Goal: Information Seeking & Learning: Learn about a topic

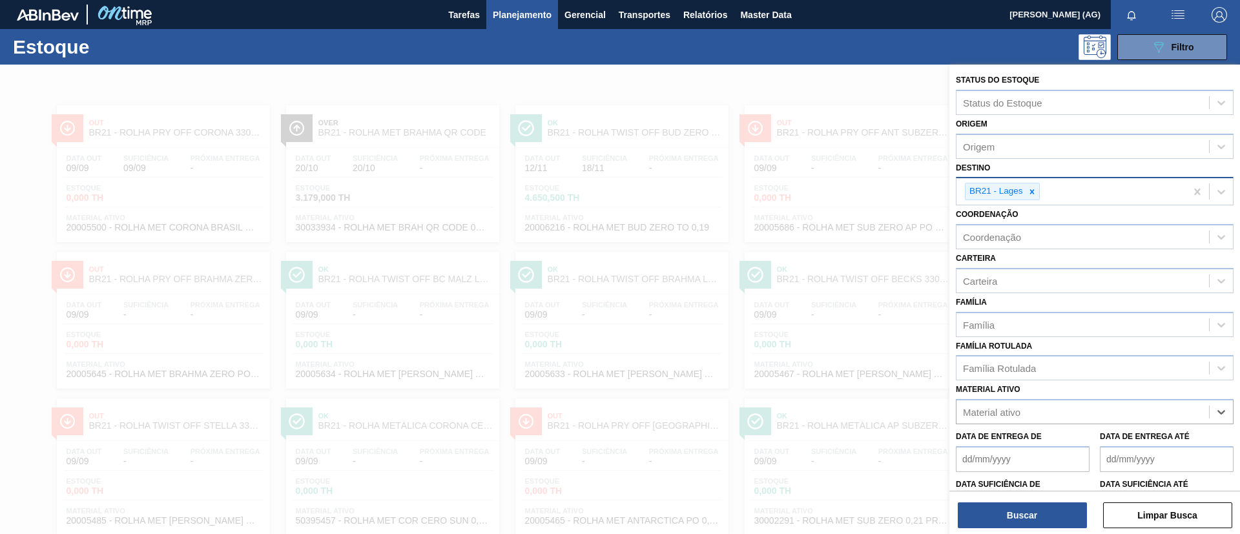
scroll to position [189, 0]
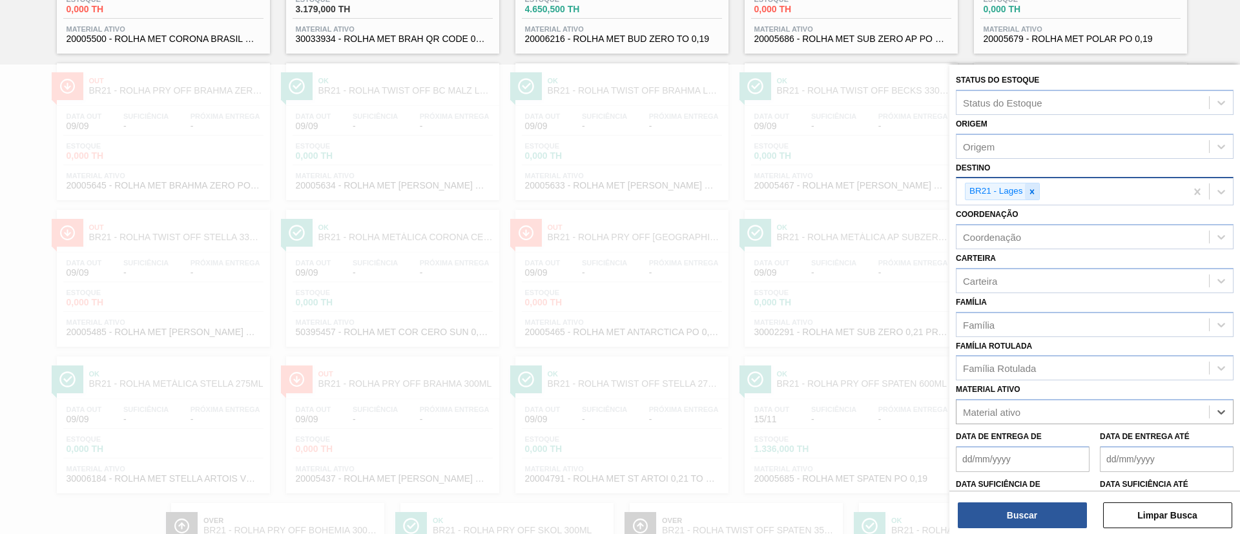
click at [1033, 196] on div at bounding box center [1032, 191] width 14 height 16
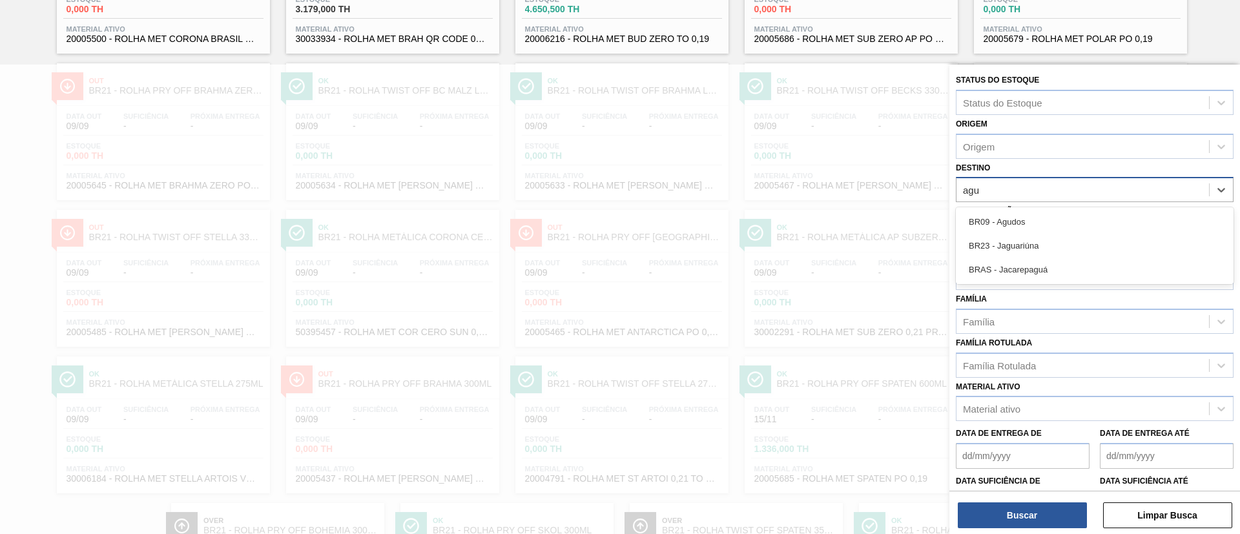
type input "agud"
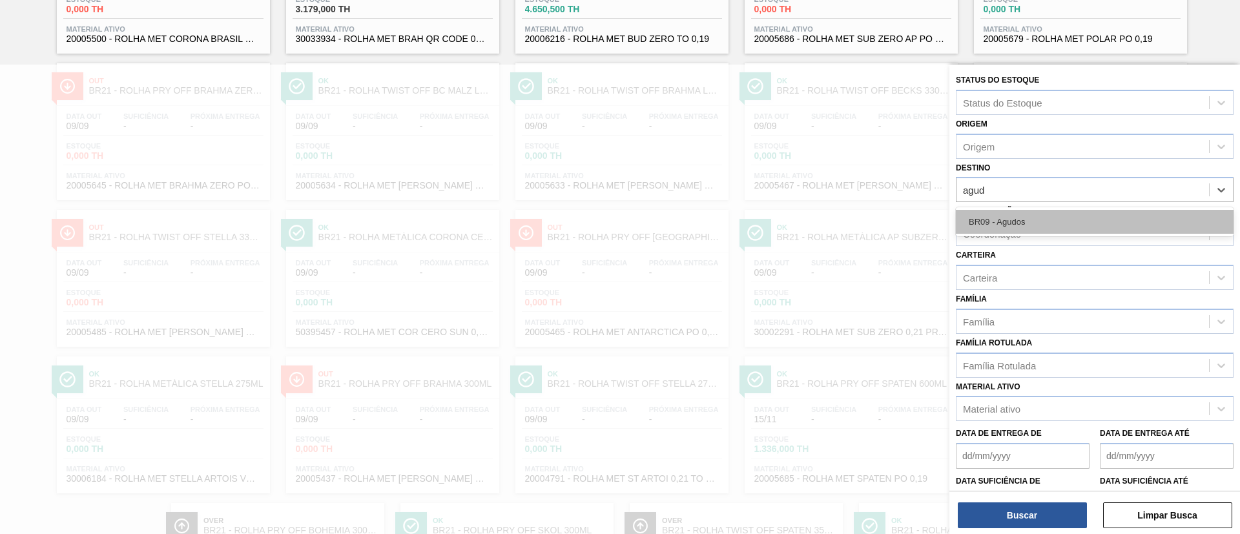
click at [1045, 222] on div "BR09 - Agudos" at bounding box center [1095, 222] width 278 height 24
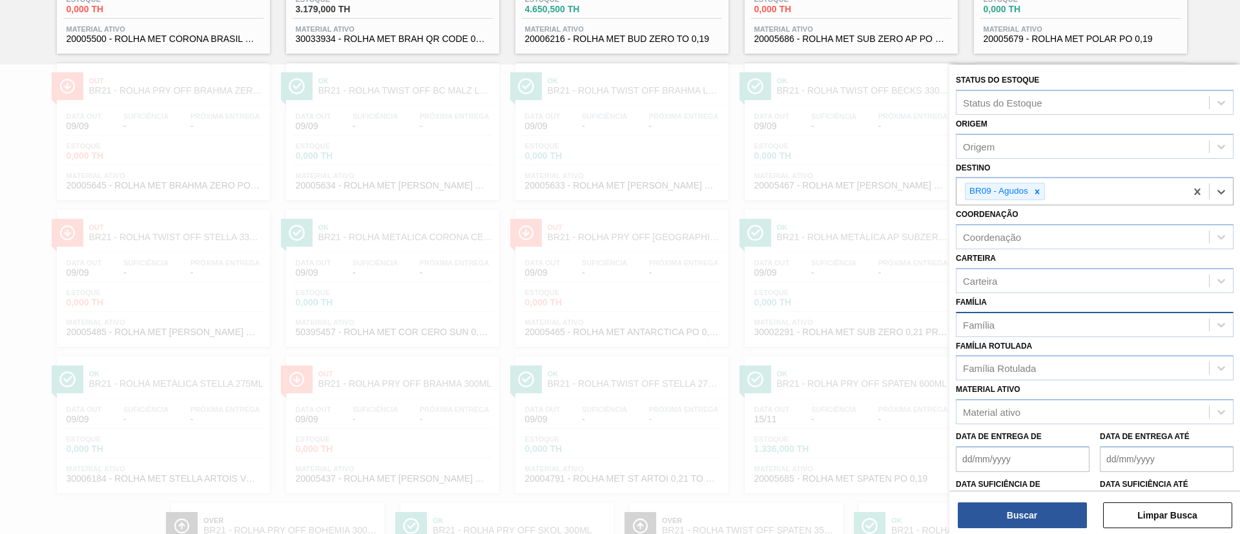
click at [999, 326] on div "Família" at bounding box center [1082, 324] width 252 height 19
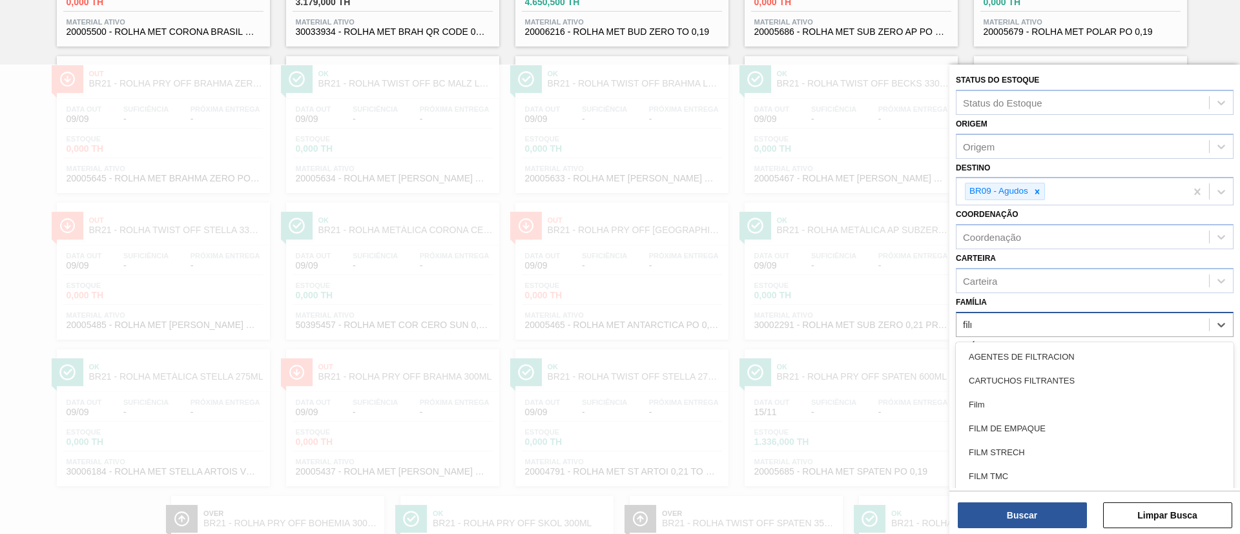
type input "filme"
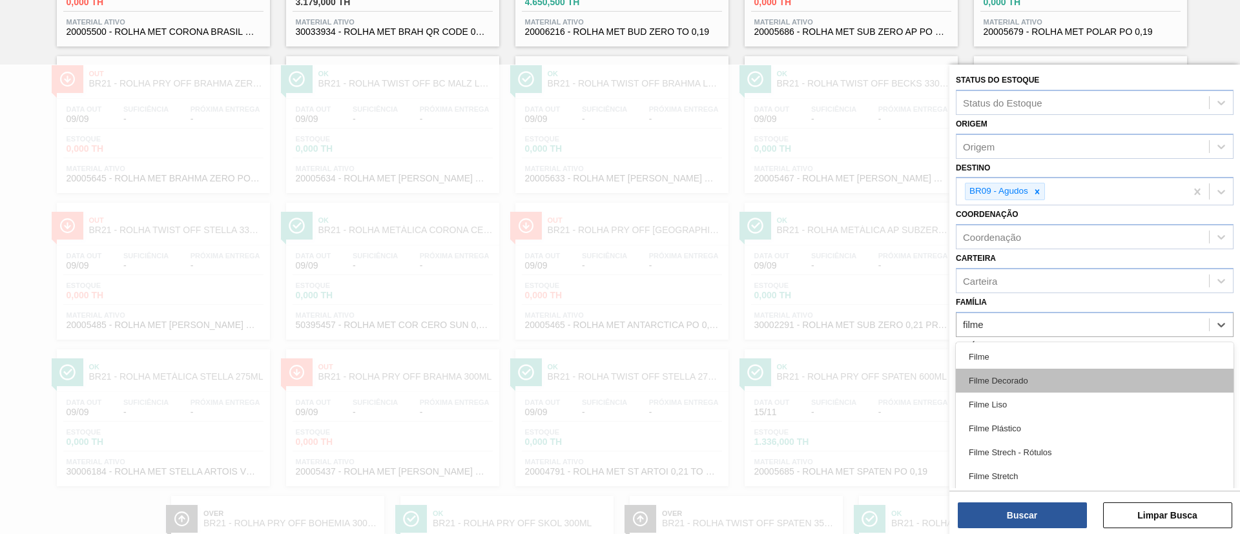
click at [1025, 369] on div "Filme Decorado" at bounding box center [1095, 381] width 278 height 24
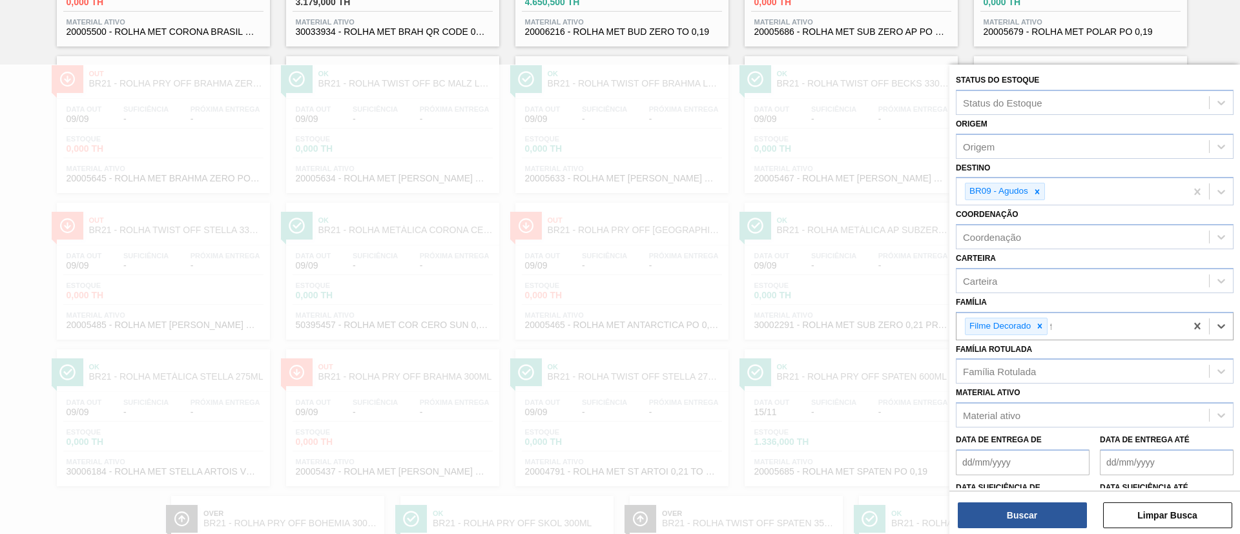
scroll to position [206, 0]
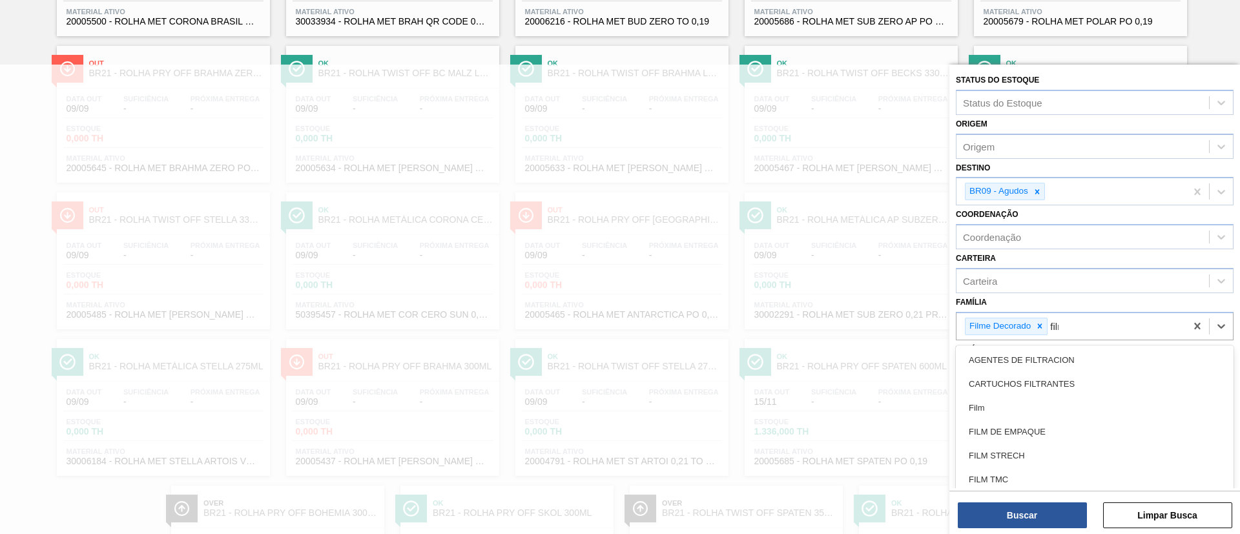
type input "filme"
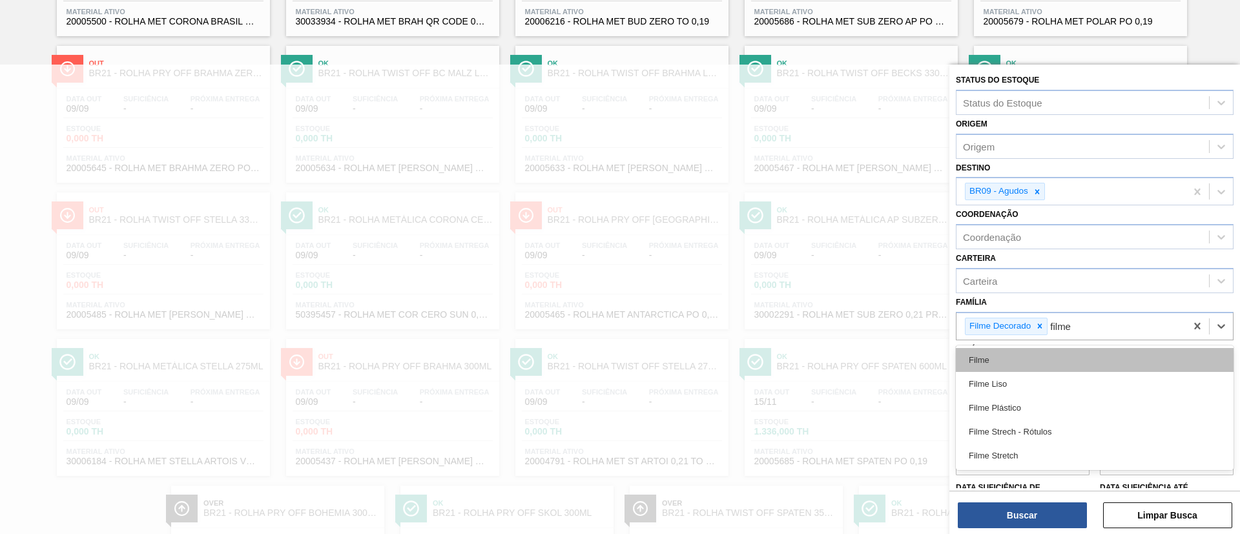
click at [1022, 363] on div "Filme" at bounding box center [1095, 360] width 278 height 24
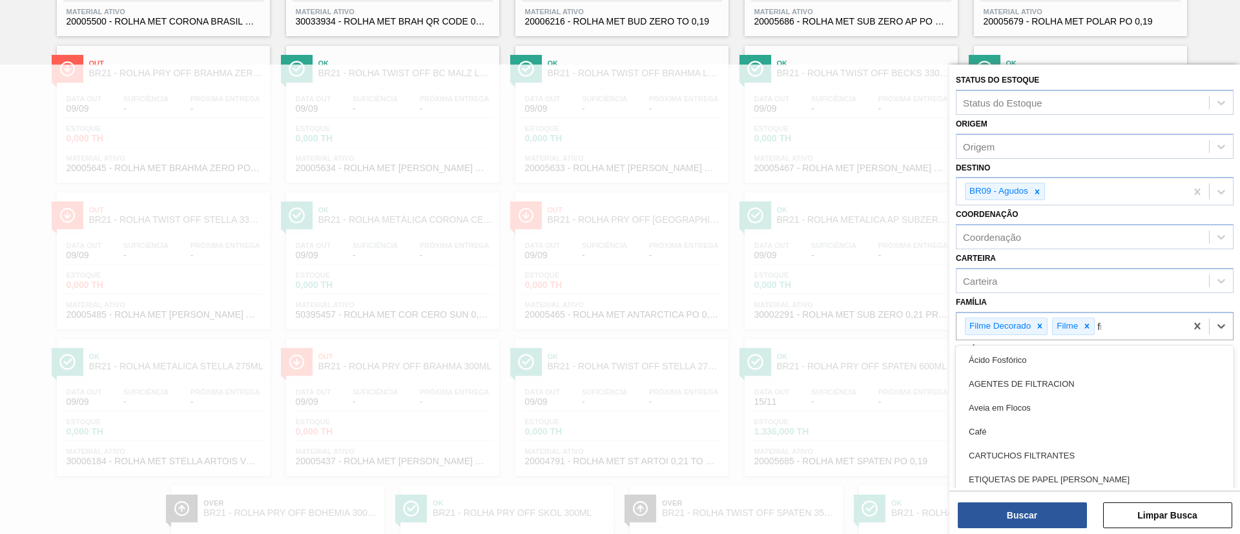
scroll to position [216, 0]
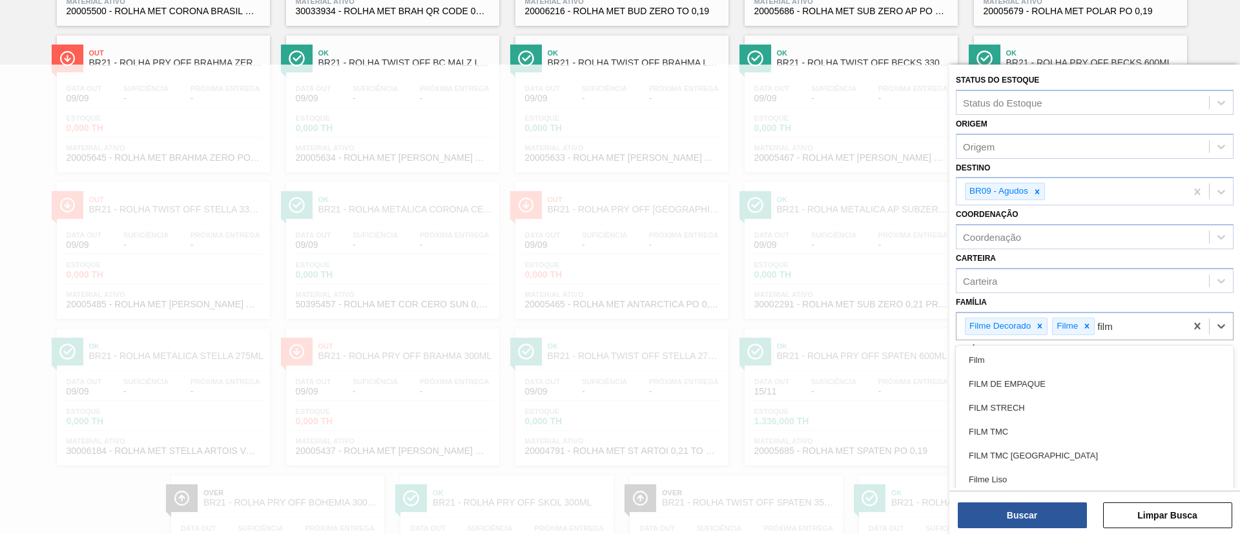
type input "filme"
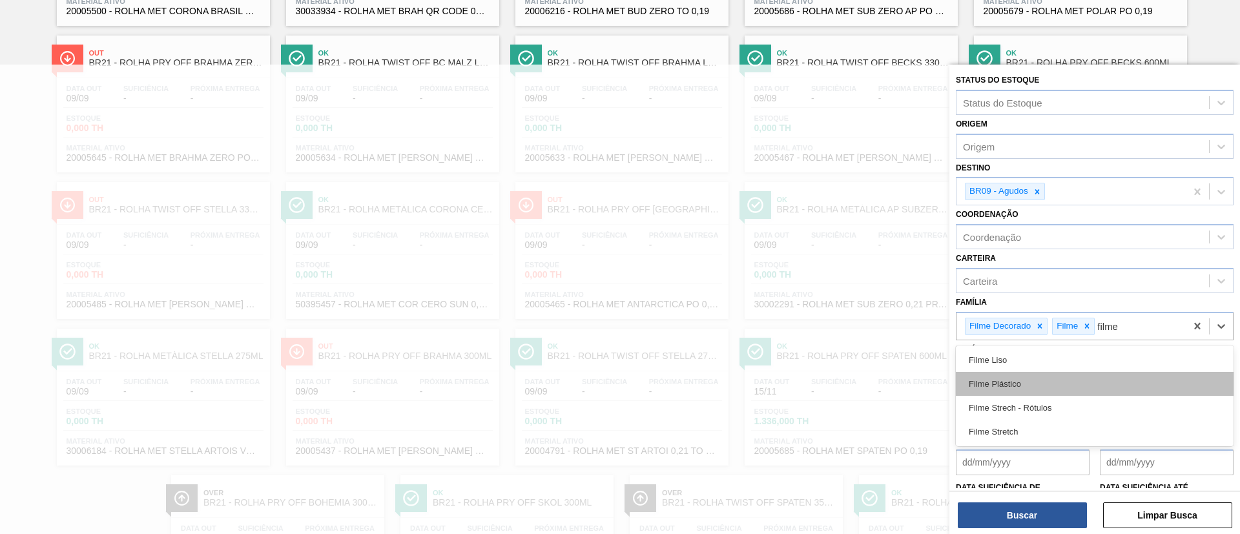
click at [1026, 373] on div "Filme Plástico" at bounding box center [1095, 384] width 278 height 24
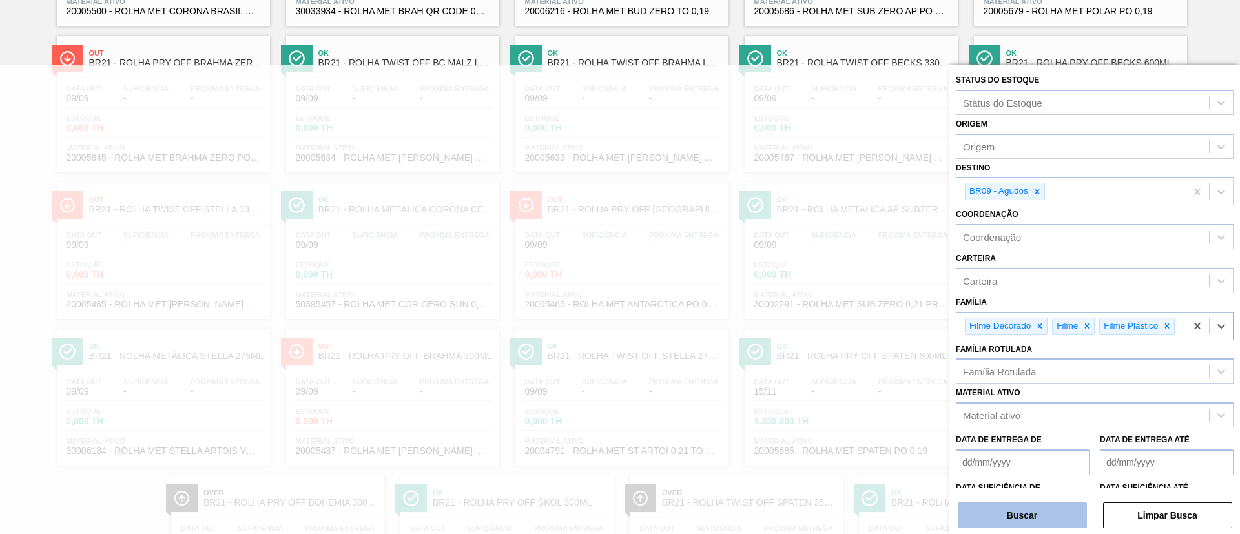
click at [1055, 516] on button "Buscar" at bounding box center [1022, 515] width 129 height 26
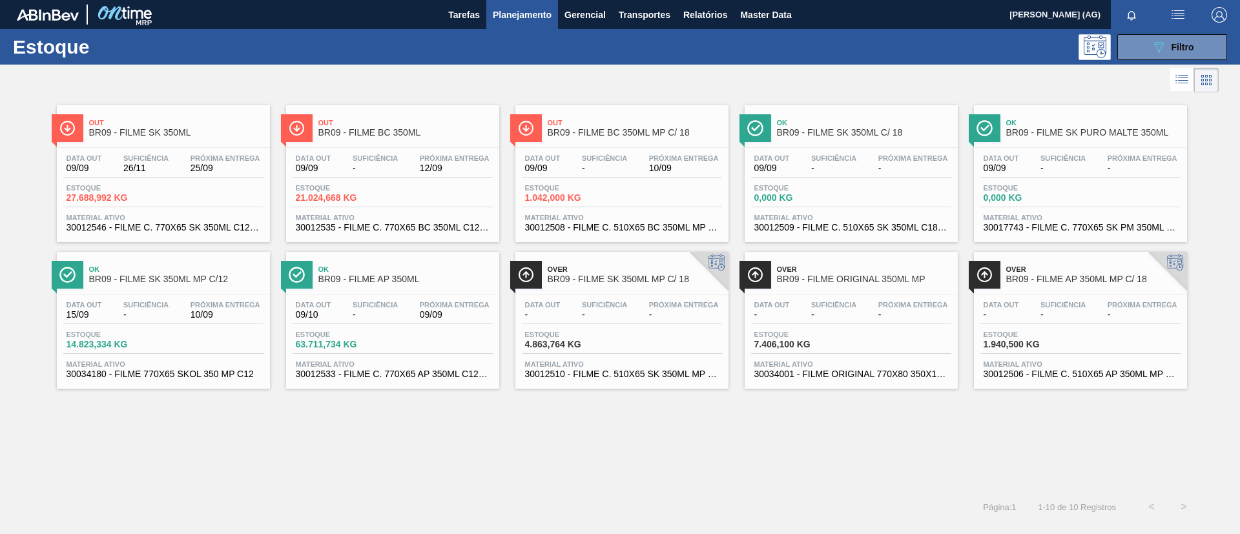
click at [520, 129] on img at bounding box center [526, 128] width 16 height 16
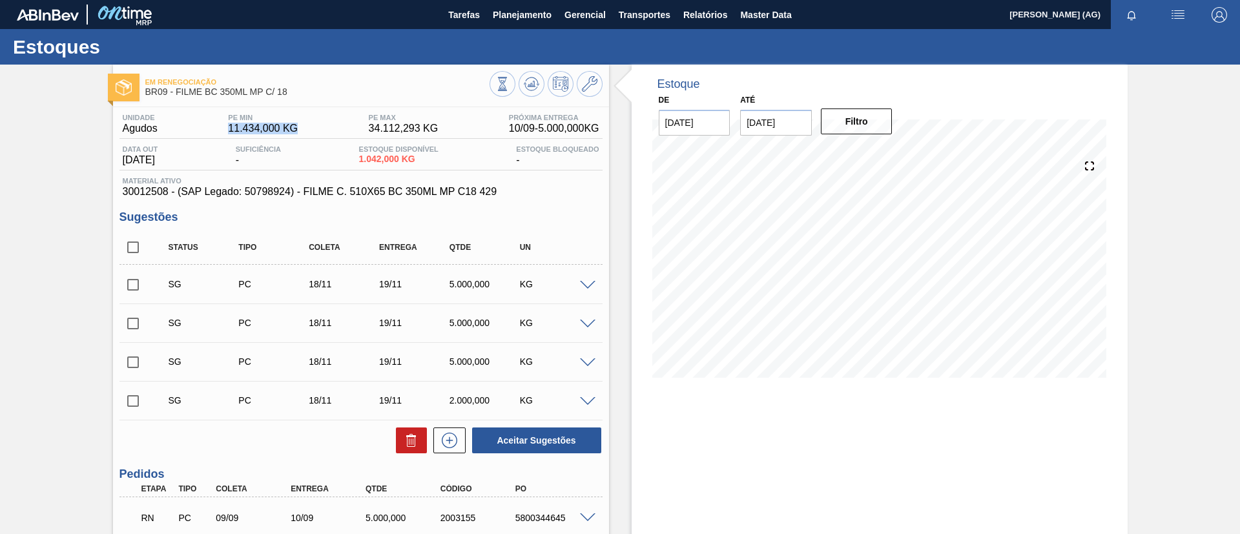
drag, startPoint x: 227, startPoint y: 127, endPoint x: 300, endPoint y: 136, distance: 73.6
click at [300, 136] on div "Unidade Agudos PE MIN 11.434,000 KG PE MAX 34.112,293 KG Próxima Entrega 10/09 …" at bounding box center [360, 126] width 483 height 25
copy span "11.434,000 KG"
drag, startPoint x: 362, startPoint y: 127, endPoint x: 414, endPoint y: 126, distance: 51.7
click at [413, 126] on div "PE MAX 34.112,293 KG" at bounding box center [403, 124] width 76 height 21
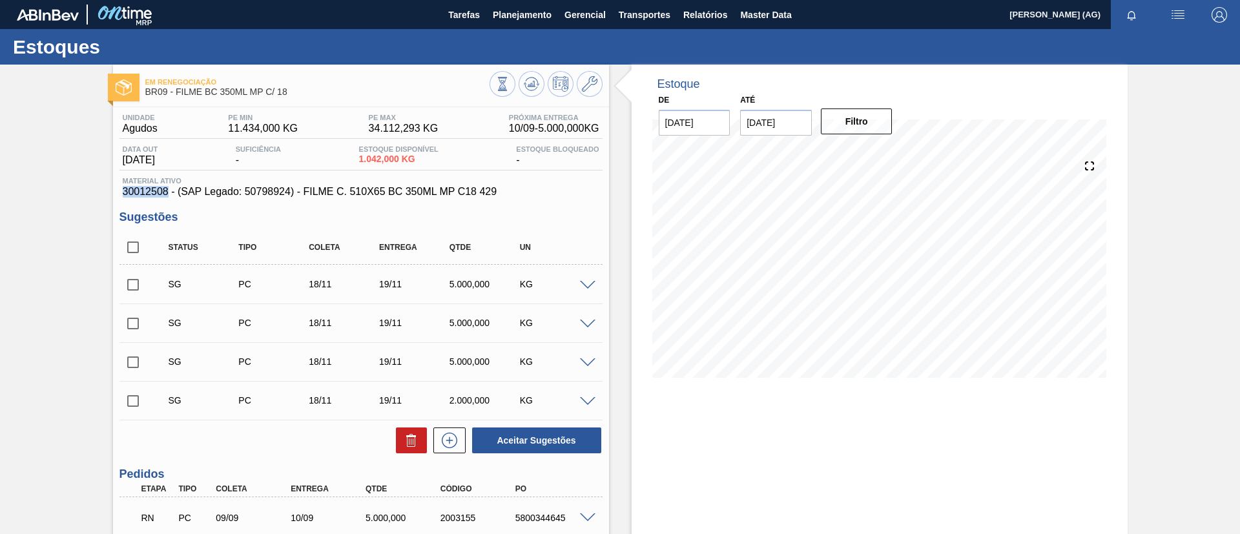
drag, startPoint x: 118, startPoint y: 191, endPoint x: 165, endPoint y: 196, distance: 47.4
click at [165, 196] on div "Material ativo 30012508 - (SAP Legado: 50798924) - FILME C. 510X65 BC 350ML MP …" at bounding box center [360, 187] width 483 height 21
copy span "30012508"
click at [531, 14] on span "Planejamento" at bounding box center [522, 14] width 59 height 15
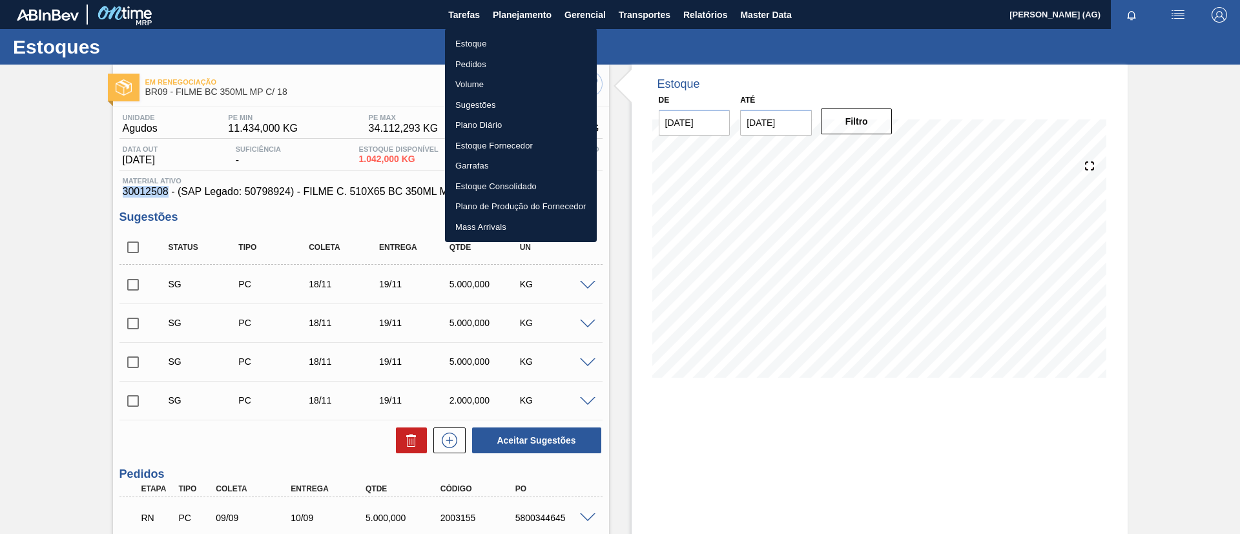
click at [475, 43] on li "Estoque" at bounding box center [521, 44] width 152 height 21
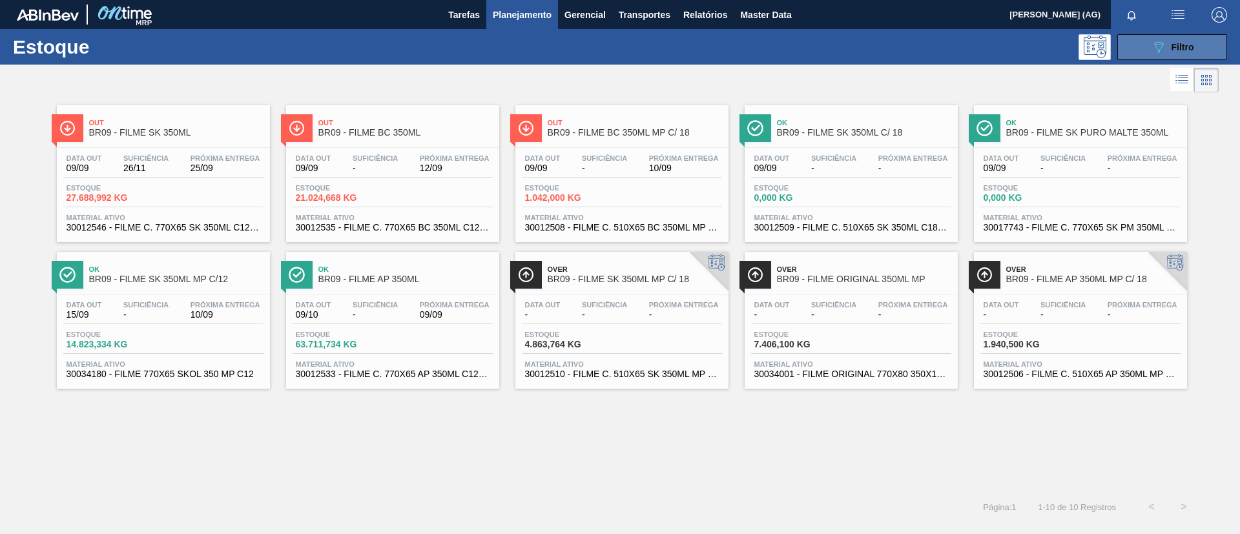
click at [1153, 50] on icon "089F7B8B-B2A5-4AFE-B5C0-19BA573D28AC" at bounding box center [1158, 46] width 15 height 15
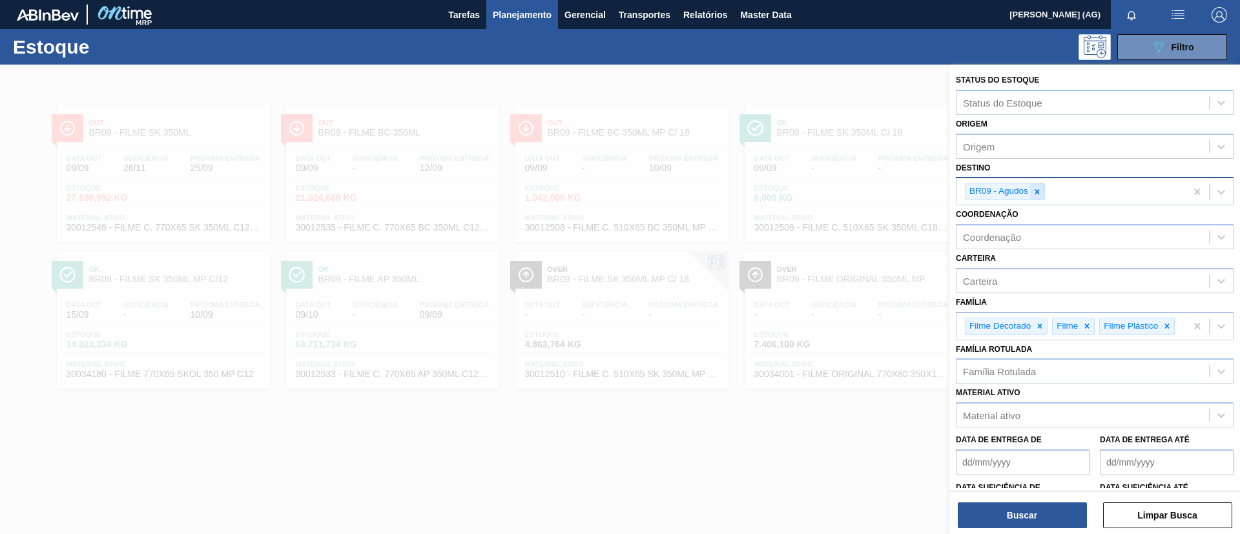
click at [1034, 192] on icon at bounding box center [1037, 191] width 9 height 9
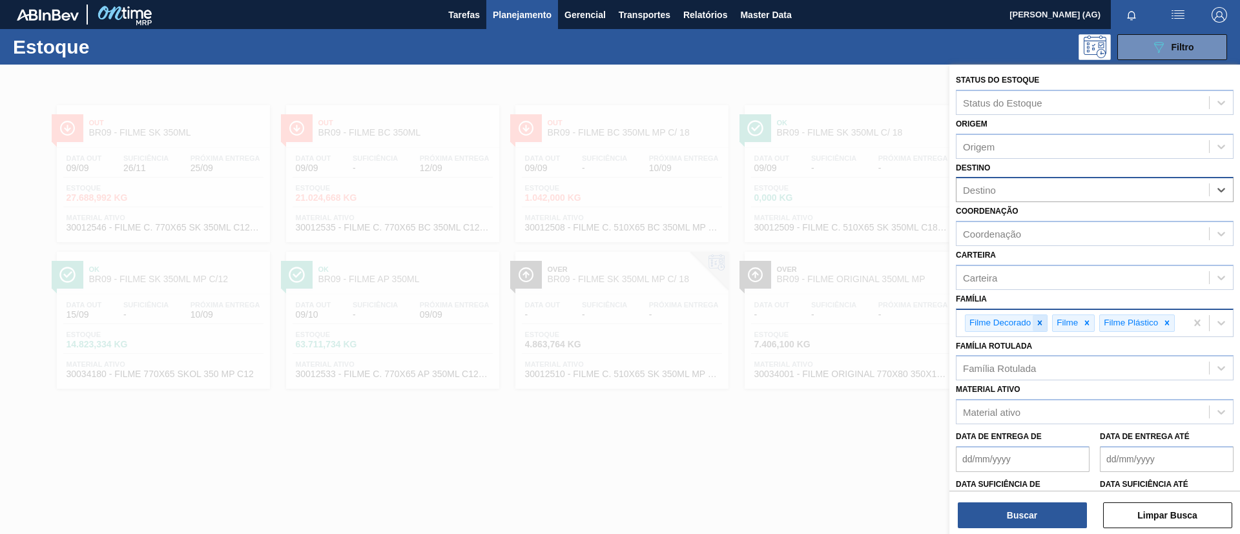
click at [1044, 324] on icon at bounding box center [1039, 322] width 9 height 9
click at [1000, 319] on icon at bounding box center [999, 322] width 9 height 9
click at [1039, 324] on div at bounding box center [1032, 323] width 14 height 16
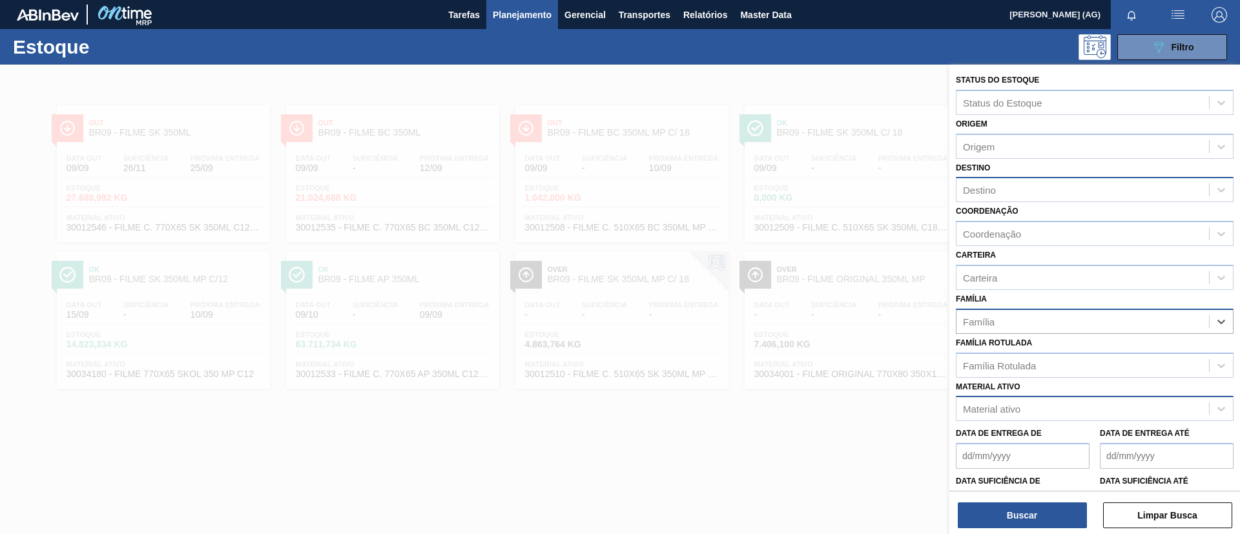
click at [1022, 406] on div "Material ativo" at bounding box center [1082, 409] width 252 height 19
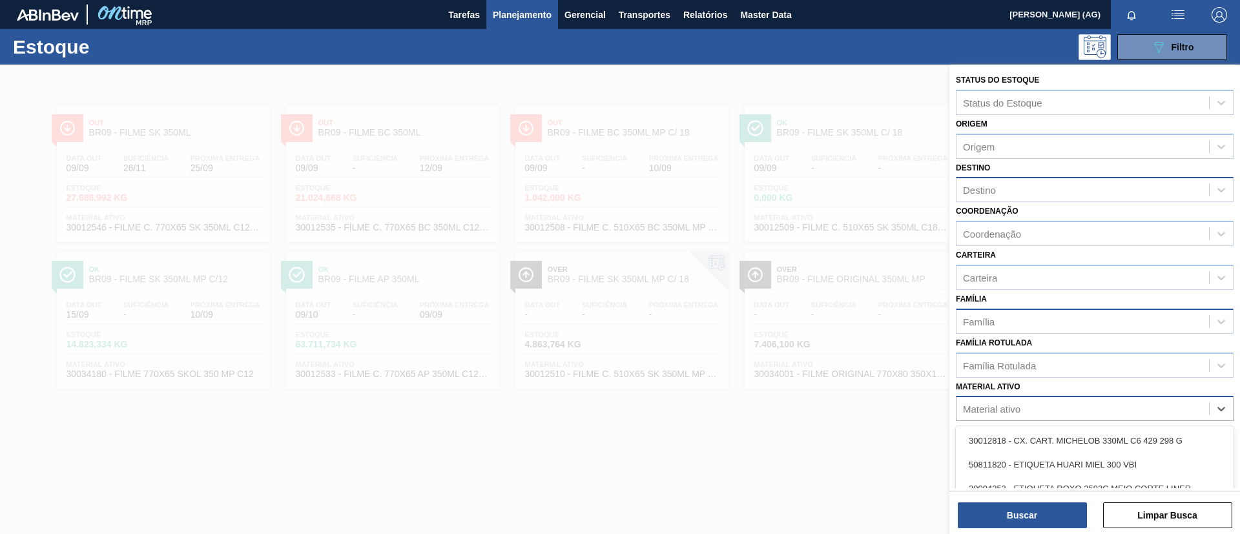
paste ativo "30012508"
type ativo "30012508"
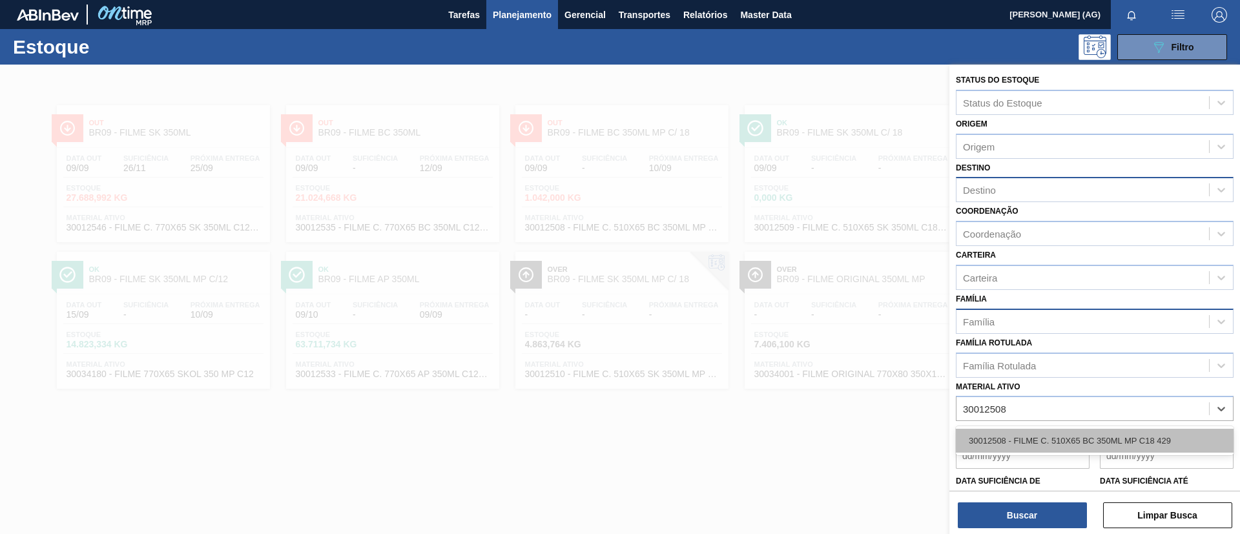
click at [1035, 442] on div "30012508 - FILME C. 510X65 BC 350ML MP C18 429" at bounding box center [1095, 441] width 278 height 24
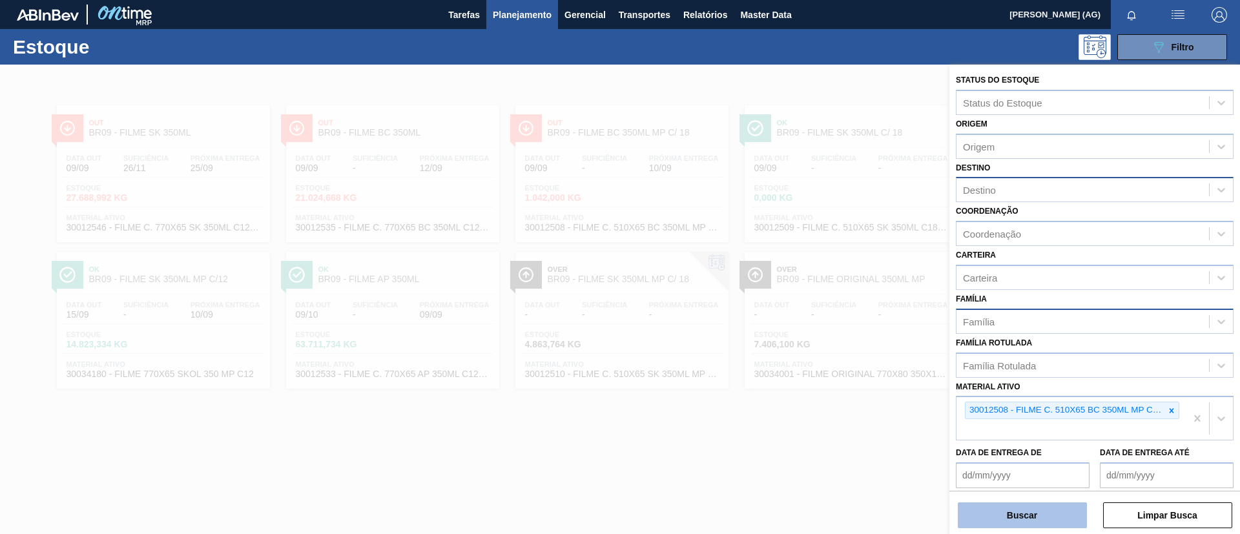
click at [1044, 519] on button "Buscar" at bounding box center [1022, 515] width 129 height 26
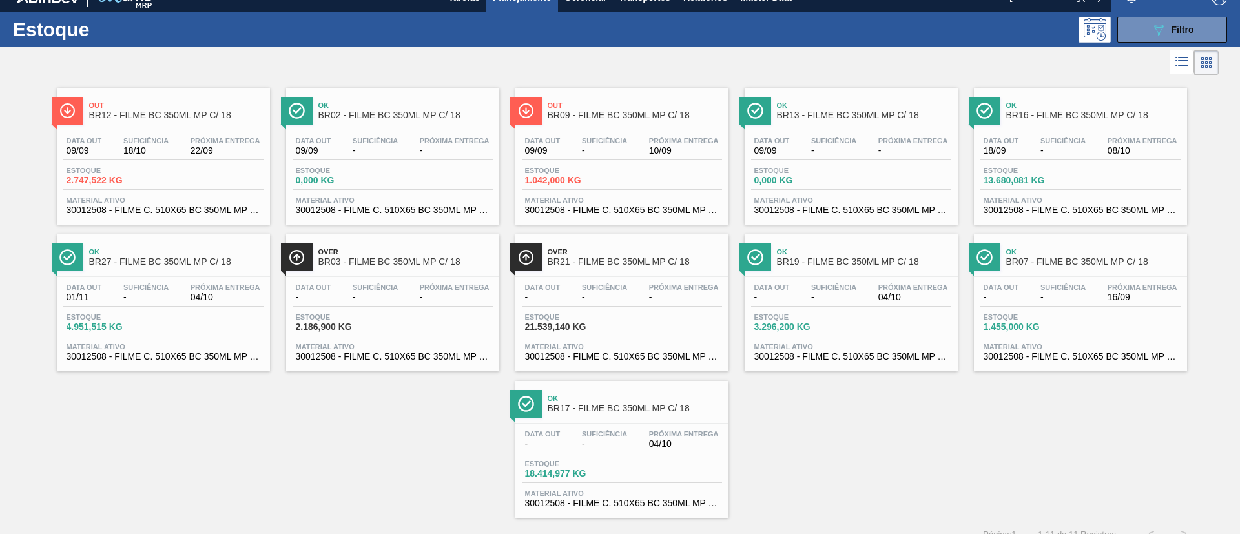
scroll to position [34, 0]
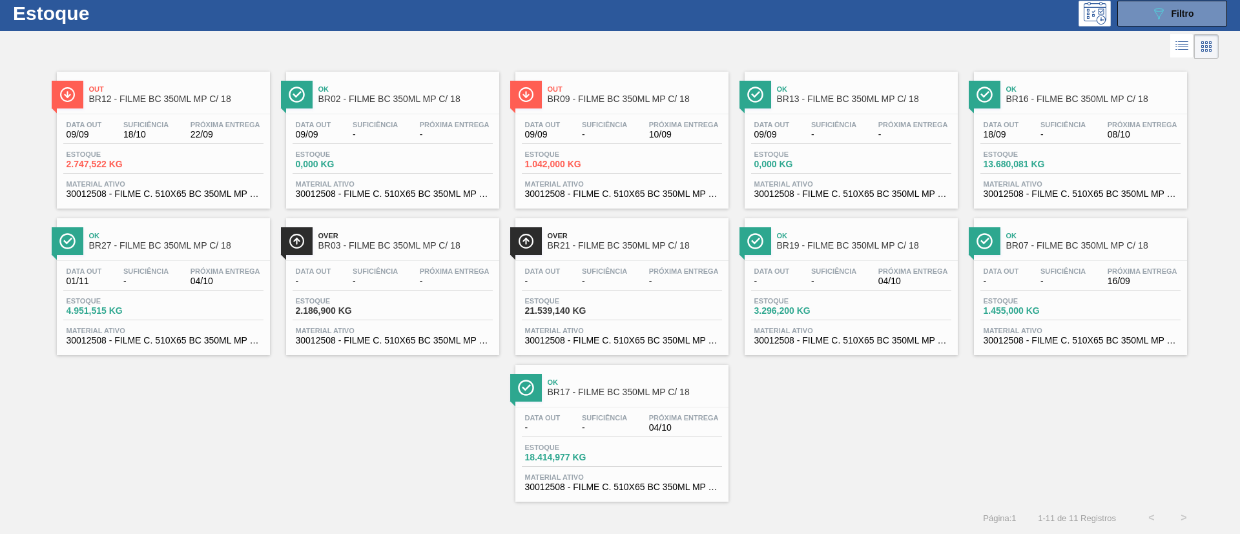
click at [523, 244] on img at bounding box center [526, 241] width 16 height 16
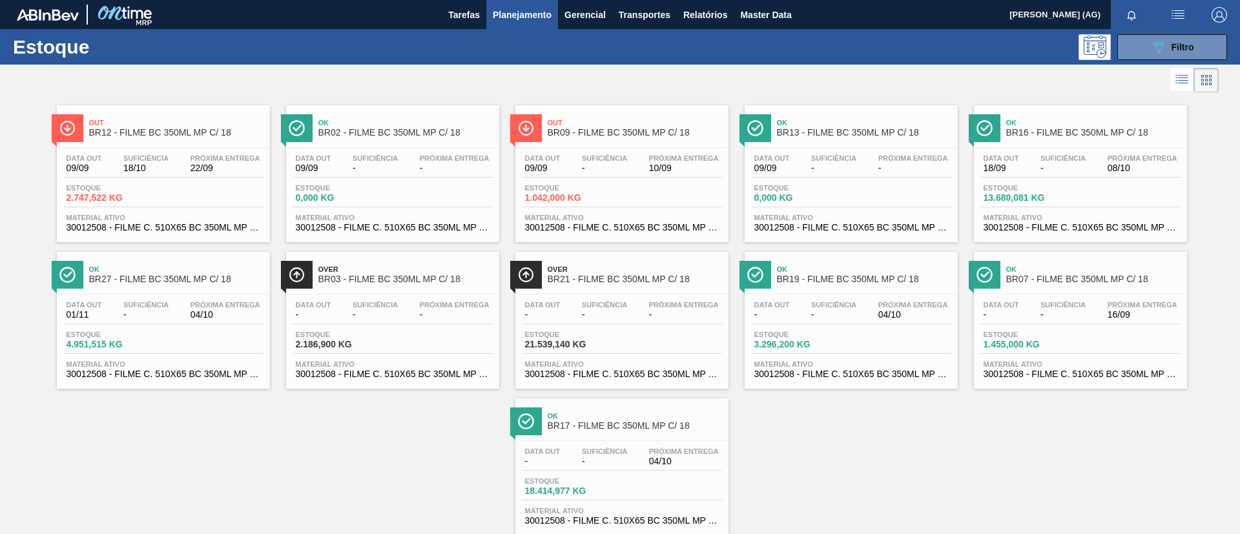
click at [518, 420] on img at bounding box center [526, 421] width 16 height 16
click at [989, 134] on img at bounding box center [984, 128] width 16 height 16
click at [518, 130] on img at bounding box center [526, 128] width 16 height 16
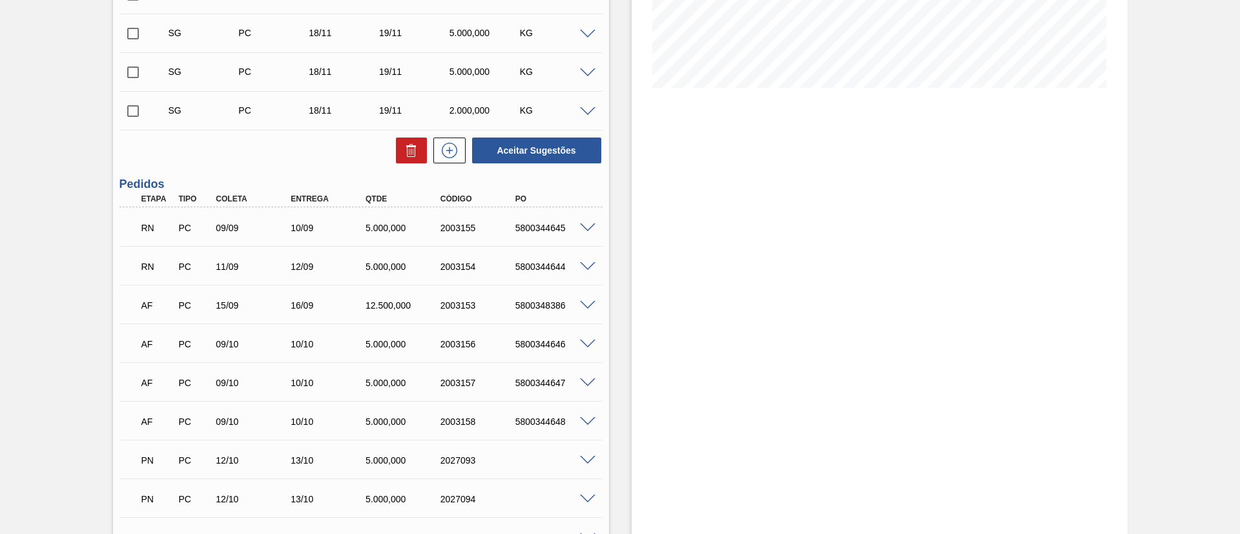
scroll to position [291, 0]
click at [586, 227] on span at bounding box center [587, 228] width 15 height 10
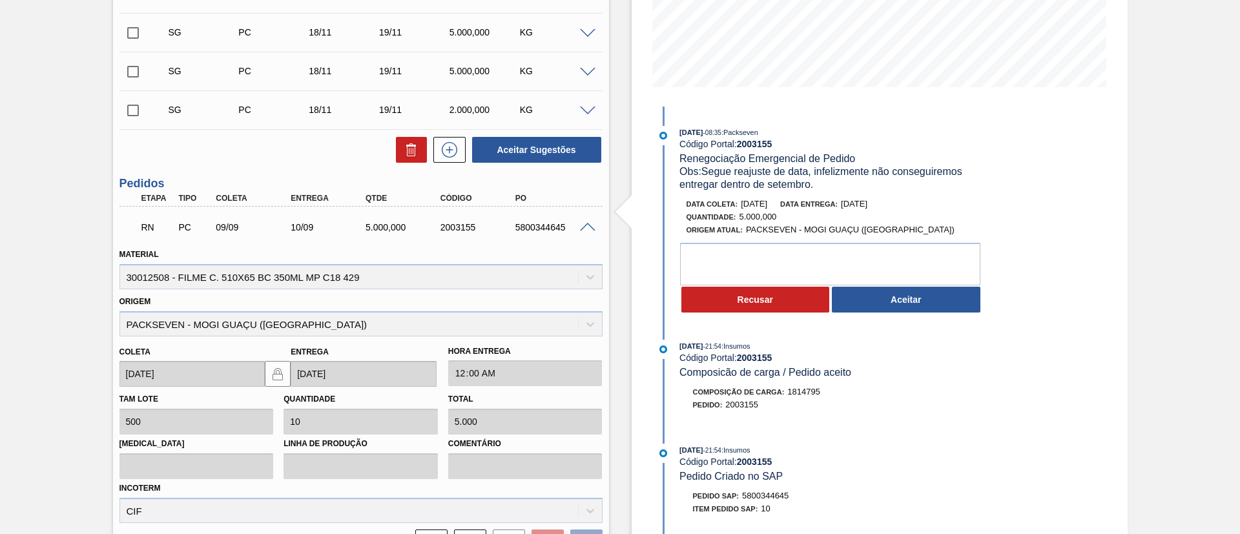
click at [586, 228] on span at bounding box center [587, 228] width 15 height 10
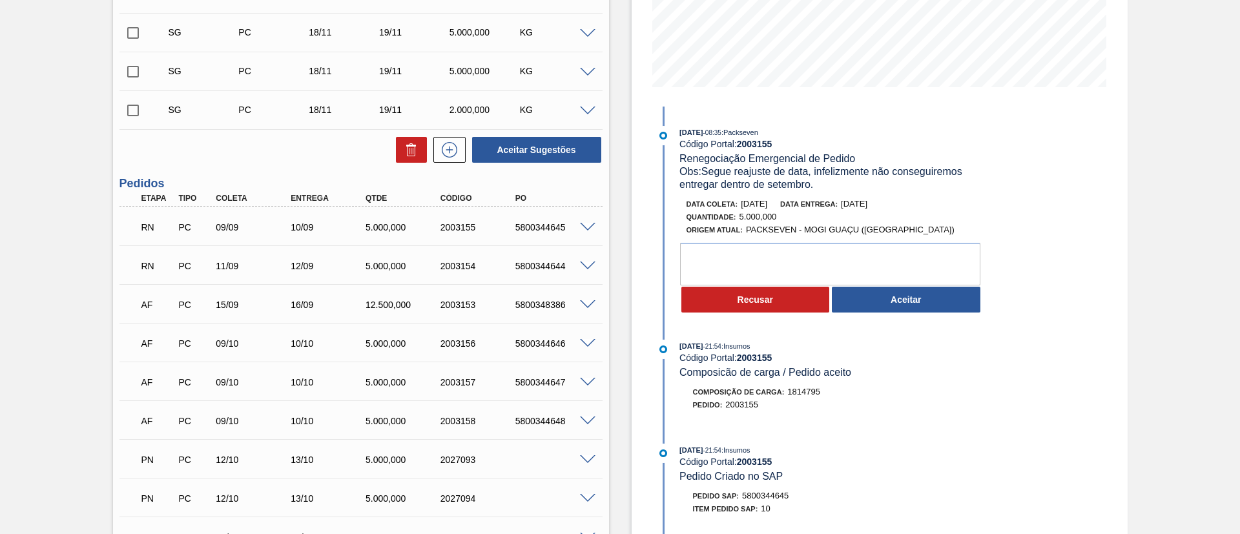
click at [582, 258] on div "RN PC 11/09 12/09 5.000,000 2003154 5800344644" at bounding box center [360, 265] width 483 height 32
